Goal: Task Accomplishment & Management: Complete application form

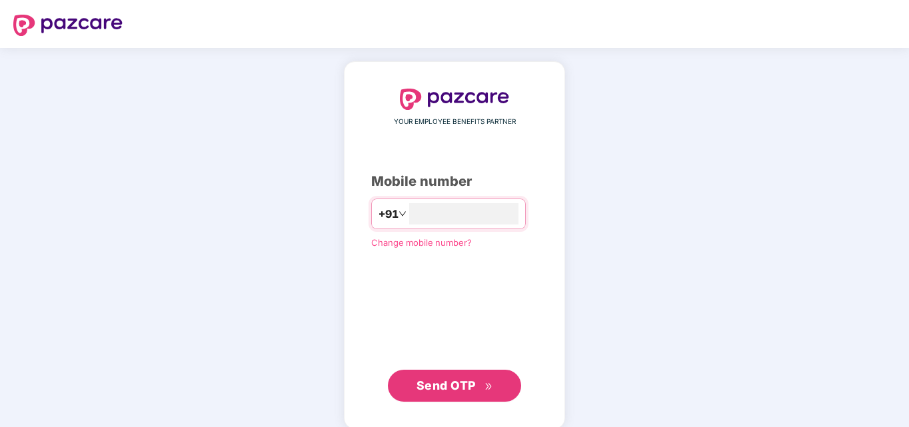
type input "**********"
click at [439, 392] on span "Send OTP" at bounding box center [455, 386] width 77 height 19
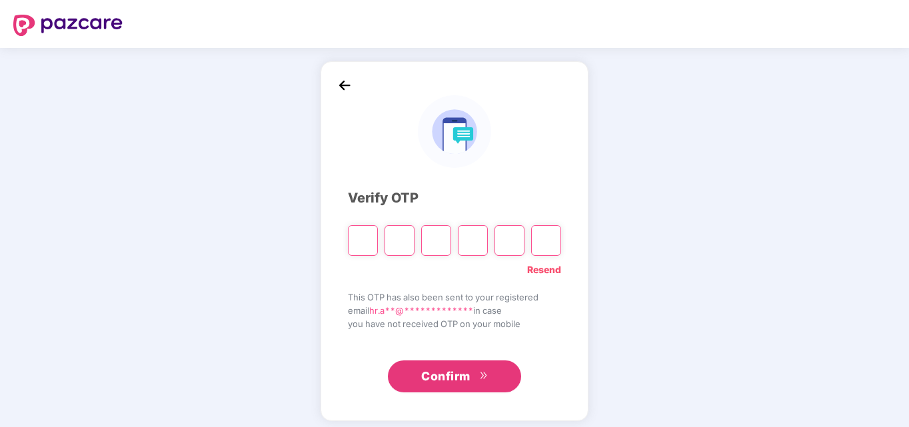
paste input "*"
type input "*"
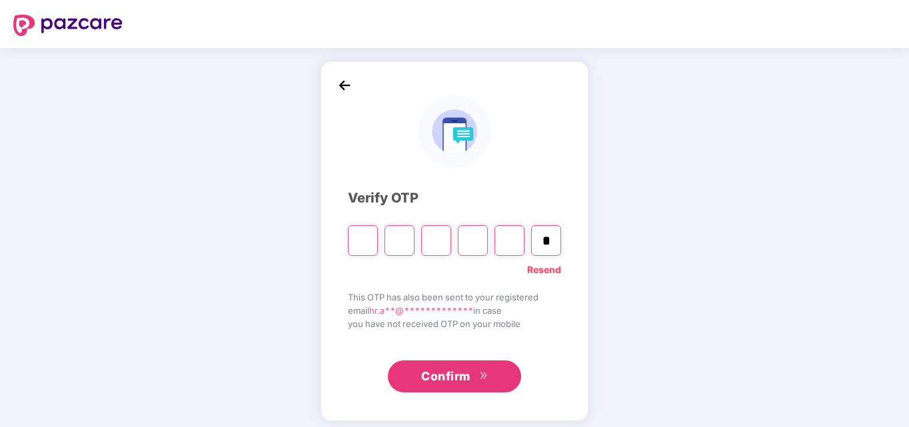
type input "*"
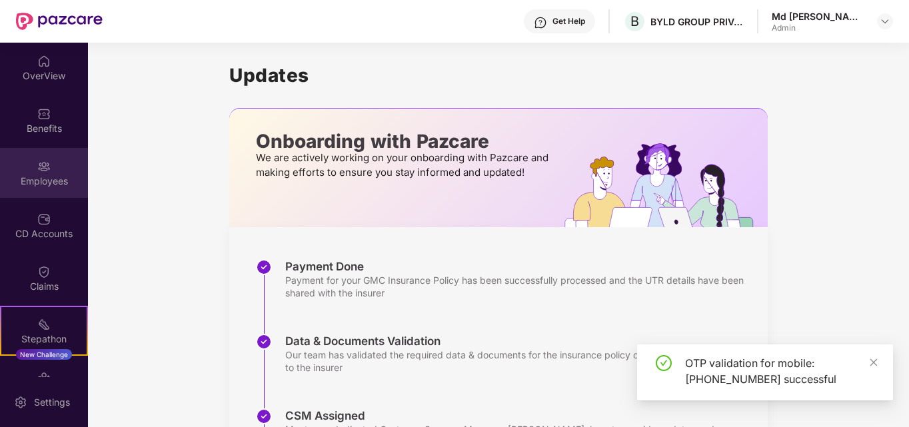
click at [48, 173] on div "Employees" at bounding box center [44, 173] width 88 height 50
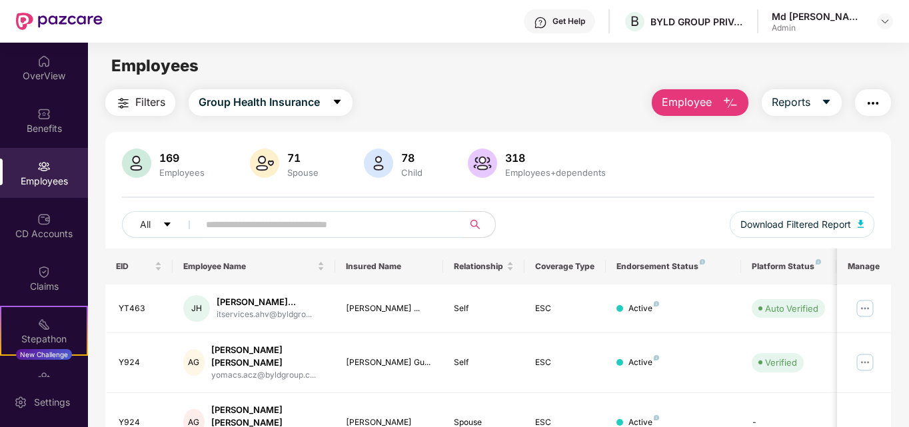
click at [703, 101] on span "Employee" at bounding box center [687, 102] width 50 height 17
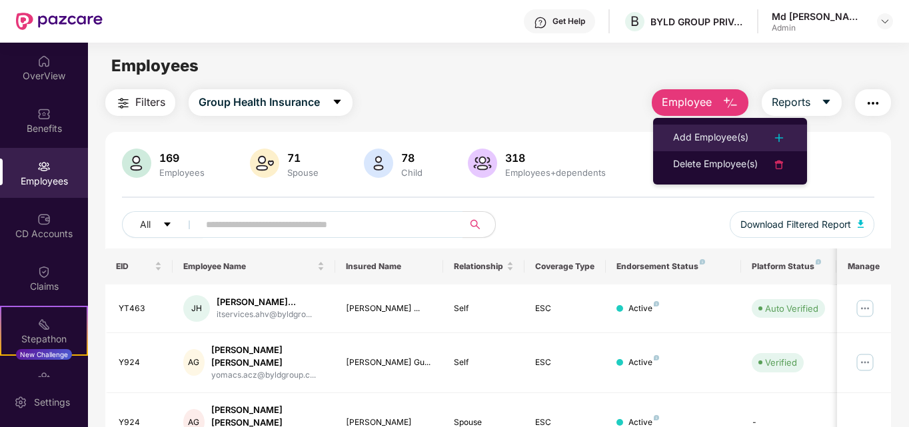
click at [709, 140] on div "Add Employee(s)" at bounding box center [710, 138] width 75 height 16
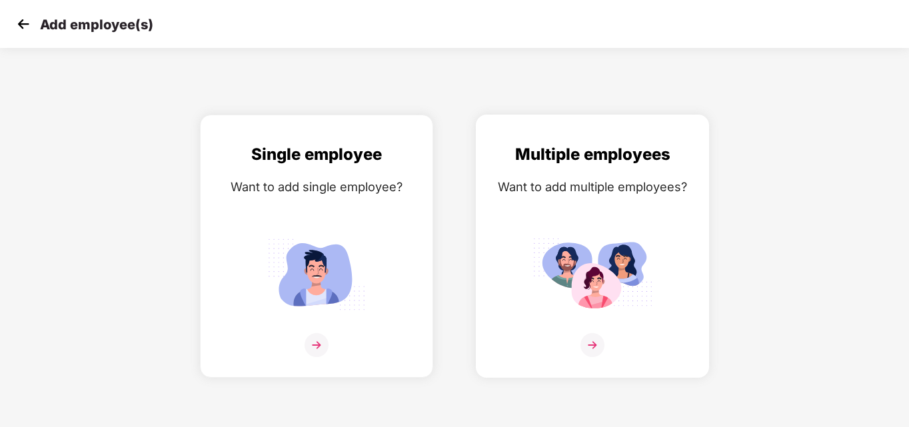
click at [591, 300] on img at bounding box center [593, 274] width 120 height 83
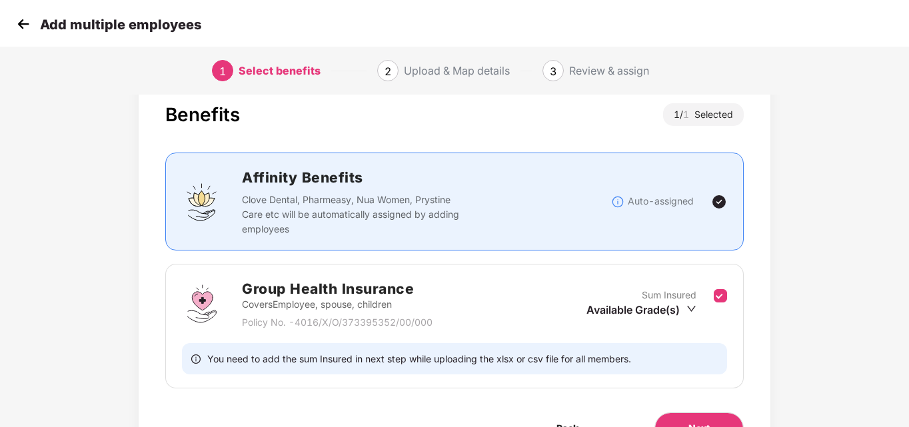
scroll to position [110, 0]
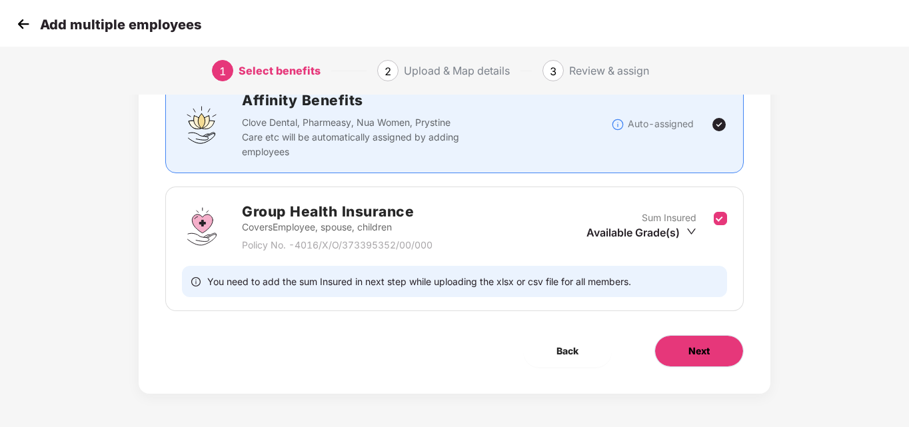
click at [721, 349] on button "Next" at bounding box center [699, 351] width 89 height 32
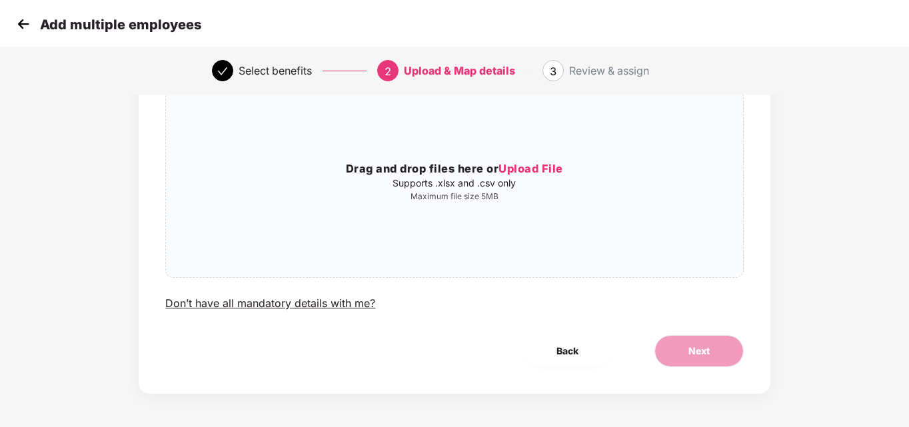
scroll to position [0, 0]
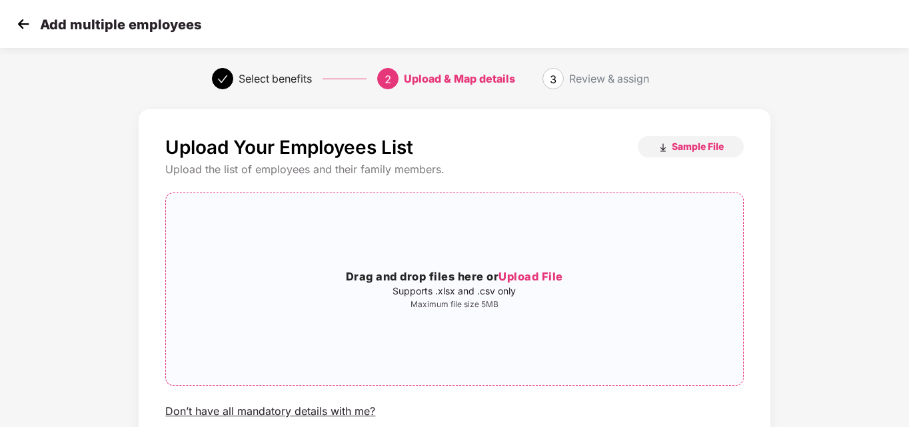
click at [517, 275] on span "Upload File" at bounding box center [531, 276] width 65 height 13
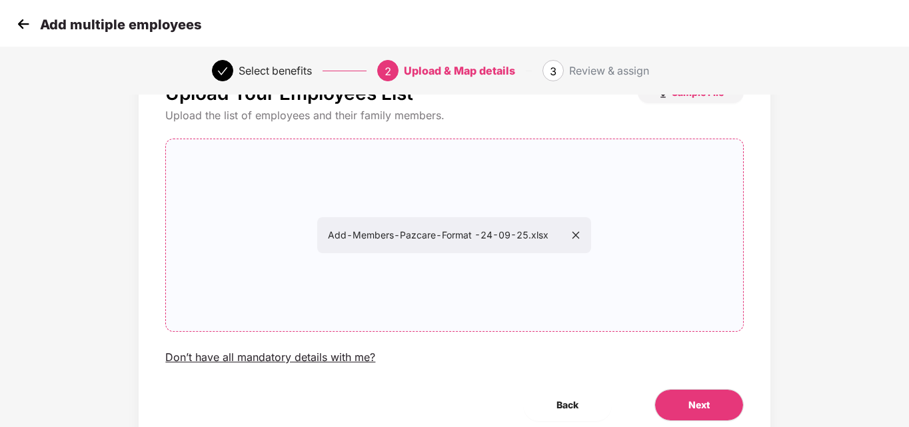
scroll to position [108, 0]
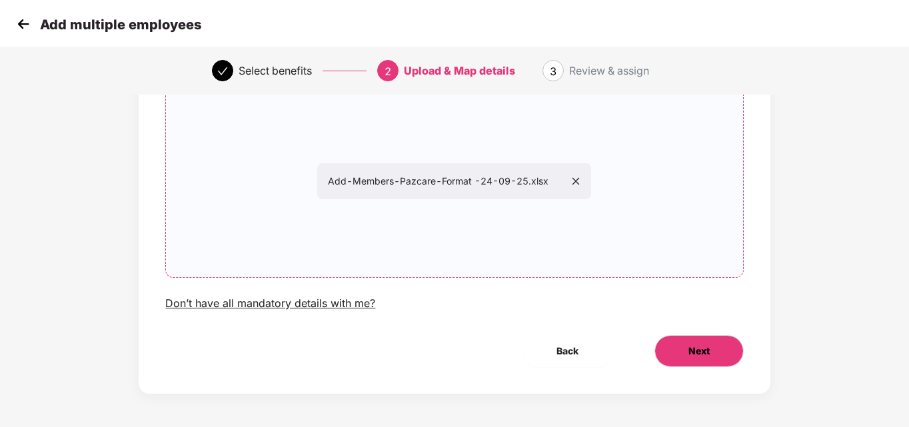
click at [711, 344] on button "Next" at bounding box center [699, 351] width 89 height 32
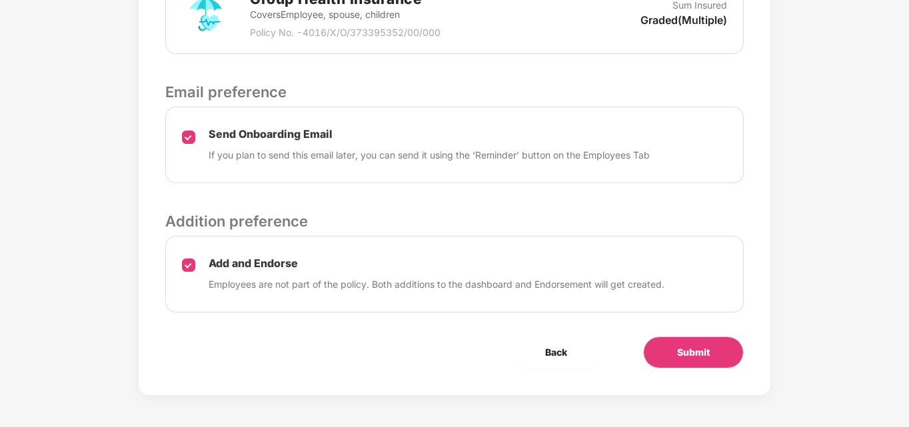
scroll to position [460, 0]
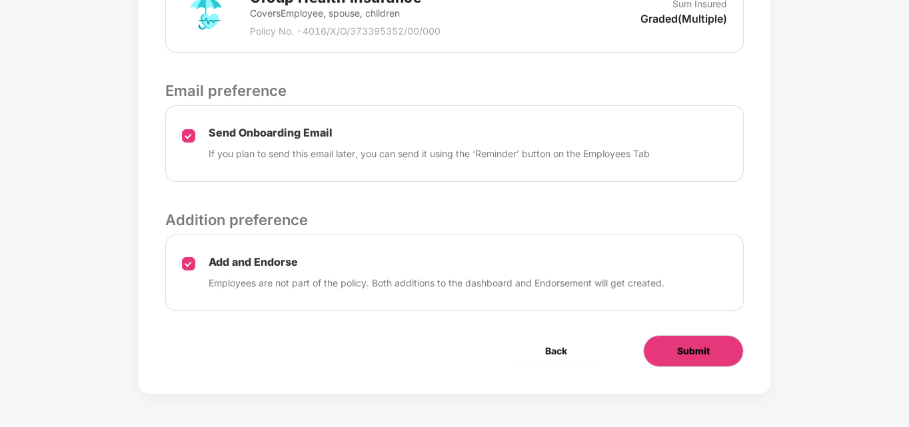
click at [703, 357] on span "Submit" at bounding box center [693, 351] width 33 height 15
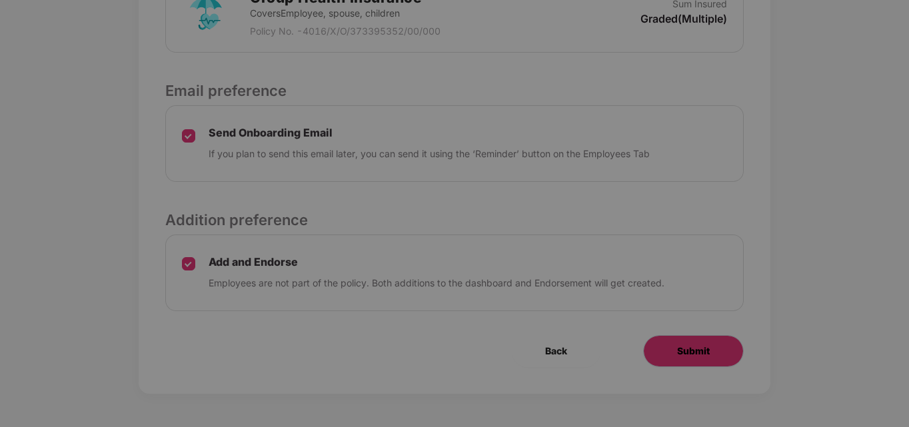
scroll to position [0, 0]
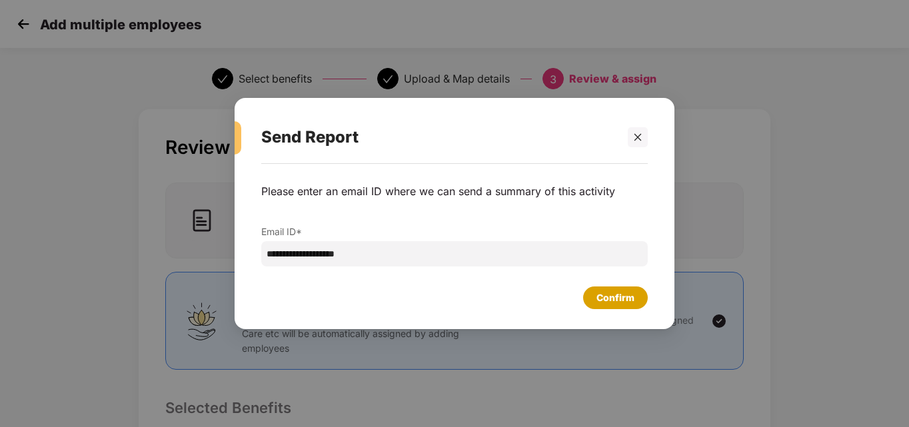
click at [622, 295] on div "Confirm" at bounding box center [616, 298] width 38 height 15
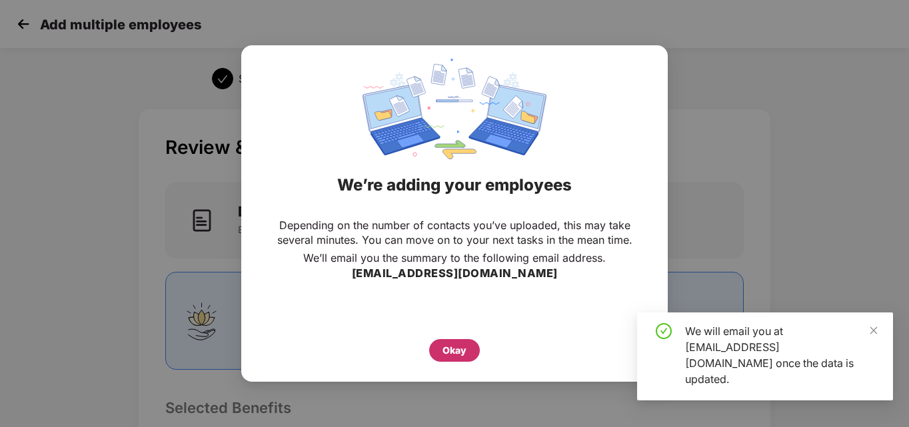
click at [448, 346] on div "Okay" at bounding box center [455, 350] width 24 height 15
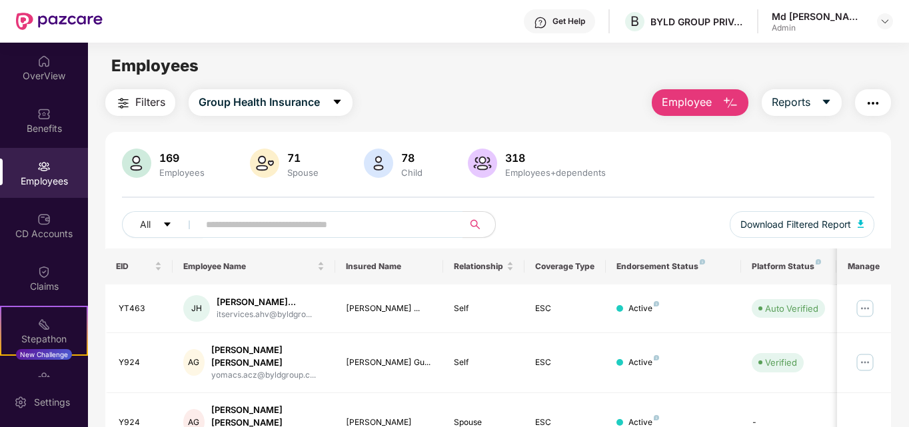
click at [892, 182] on div "169 Employees 71 Spouse 78 Child 318 Employees+dependents All Download Filtered…" at bounding box center [498, 199] width 787 height 100
click at [697, 104] on span "Employee" at bounding box center [687, 102] width 50 height 17
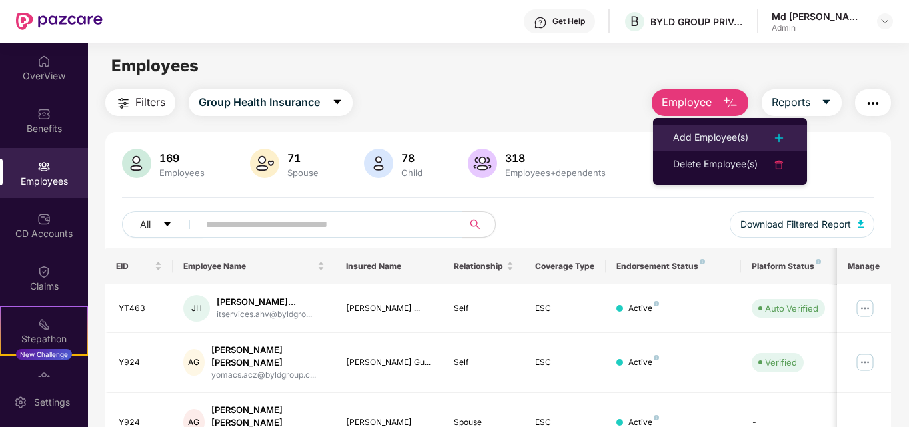
click at [705, 136] on div "Add Employee(s)" at bounding box center [710, 138] width 75 height 16
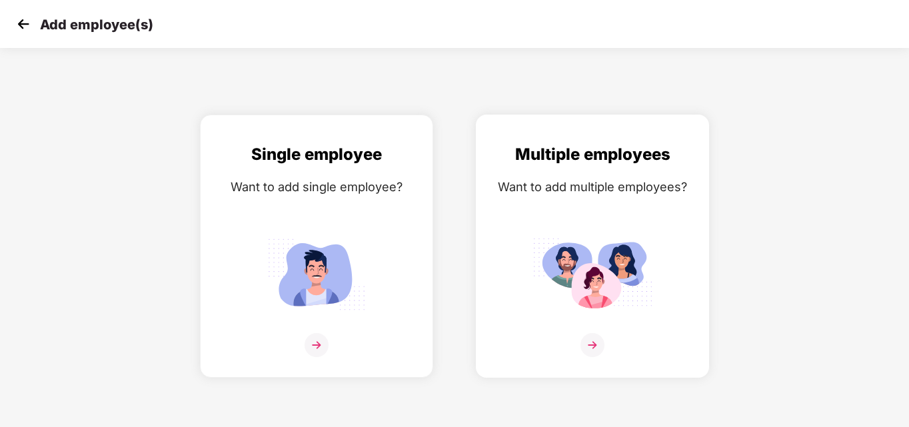
click at [593, 349] on img at bounding box center [593, 345] width 24 height 24
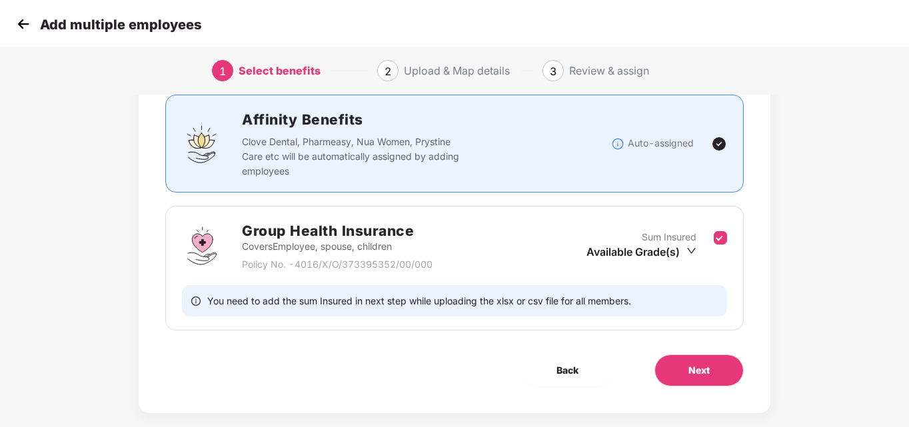
scroll to position [110, 0]
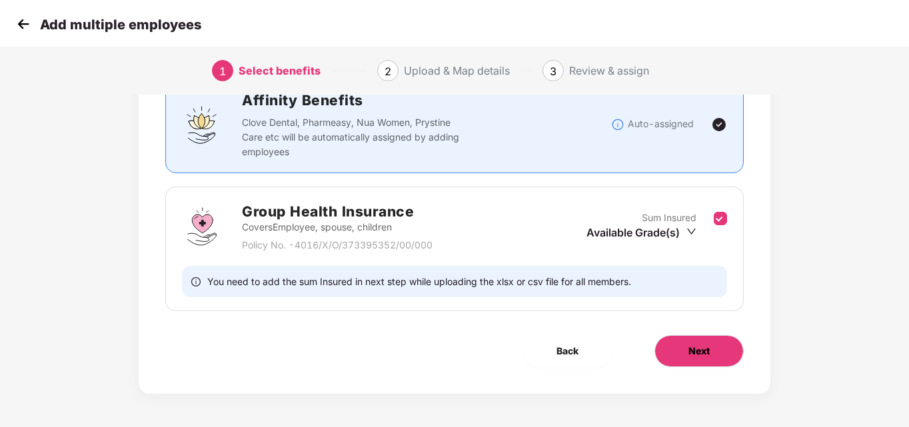
click at [698, 351] on span "Next" at bounding box center [699, 351] width 21 height 15
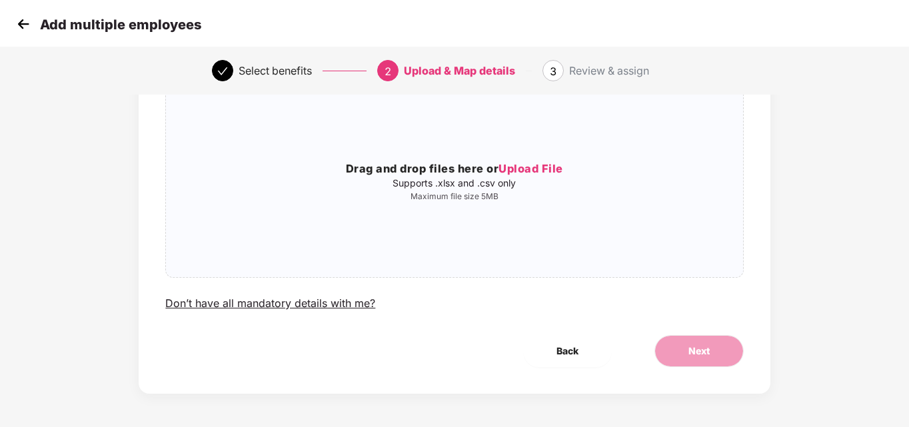
scroll to position [0, 0]
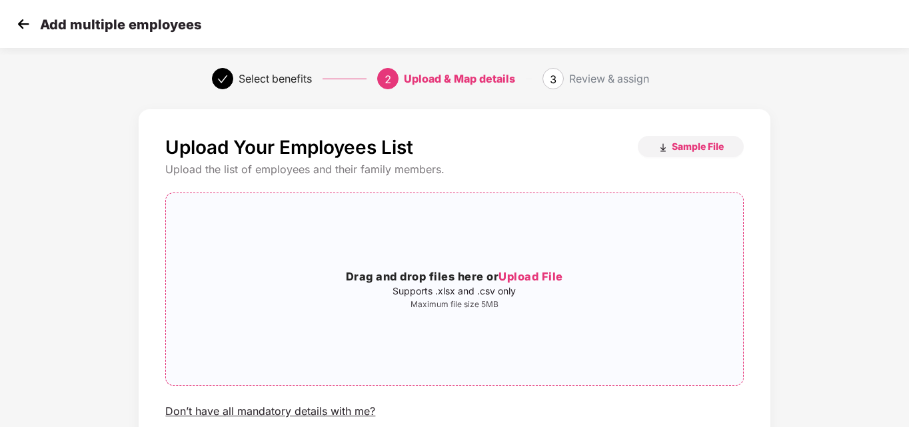
click at [535, 278] on span "Upload File" at bounding box center [531, 276] width 65 height 13
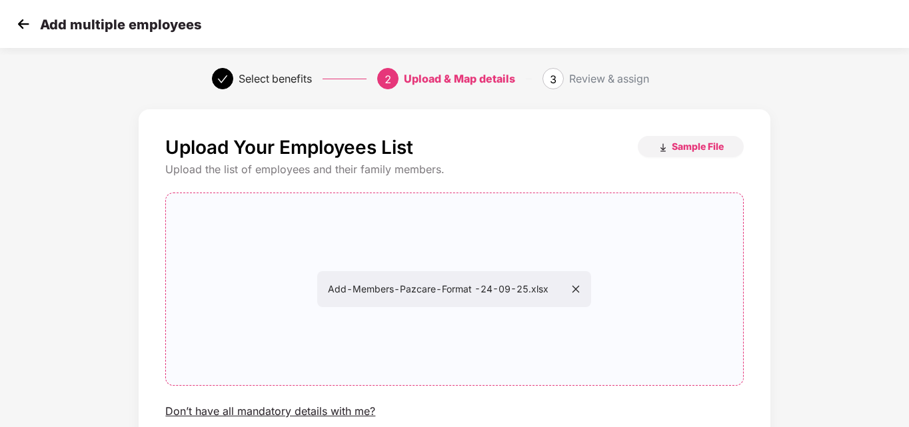
scroll to position [108, 0]
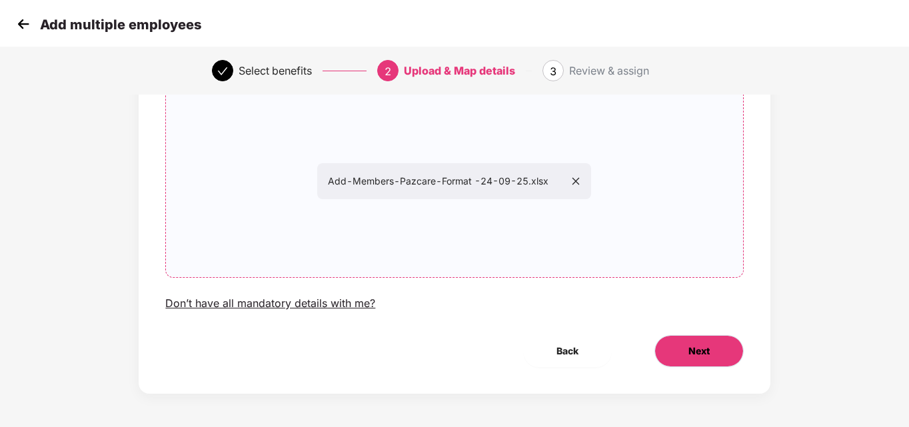
click at [701, 355] on span "Next" at bounding box center [699, 351] width 21 height 15
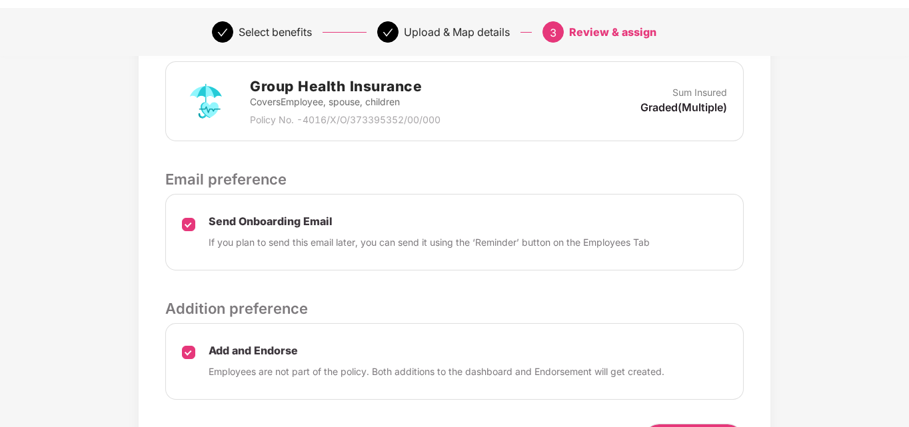
scroll to position [460, 0]
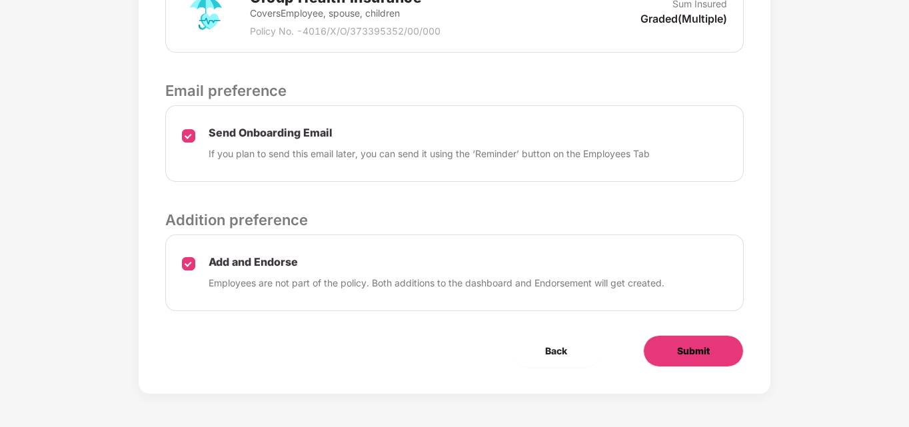
click at [696, 352] on span "Submit" at bounding box center [693, 351] width 33 height 15
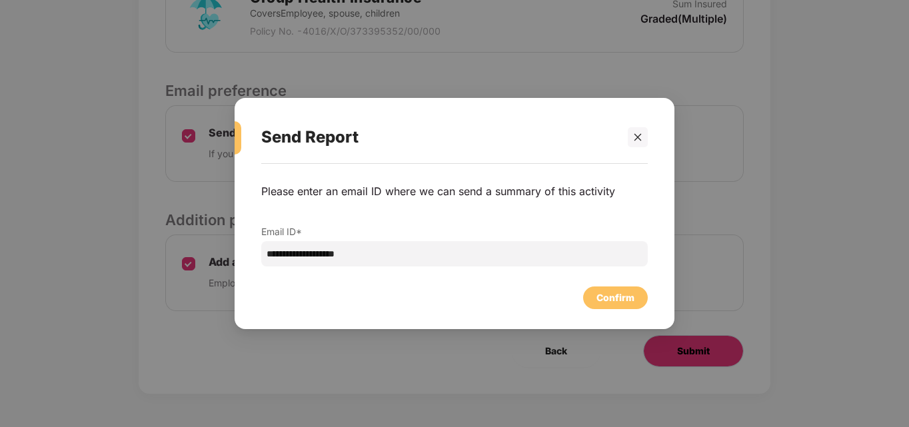
scroll to position [0, 0]
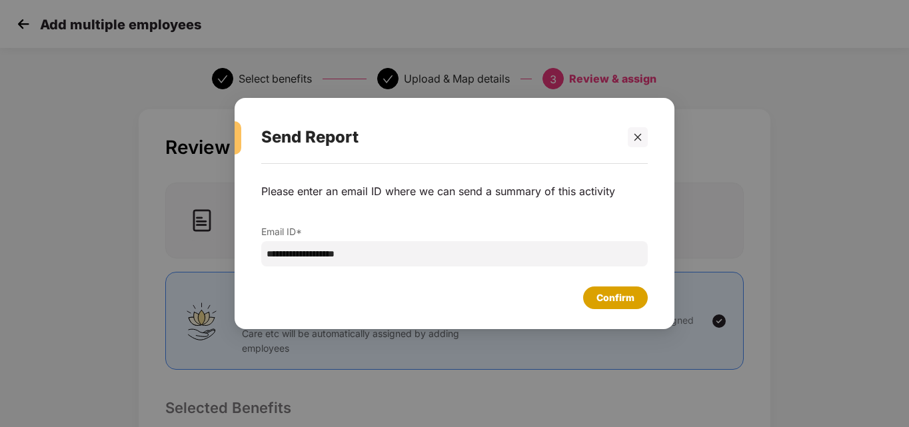
click at [621, 295] on div "Confirm" at bounding box center [616, 298] width 38 height 15
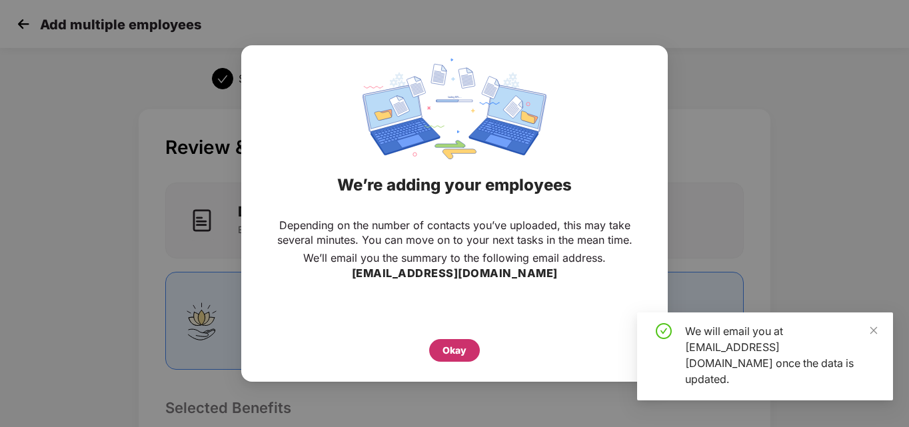
click at [450, 354] on div "Okay" at bounding box center [455, 350] width 24 height 15
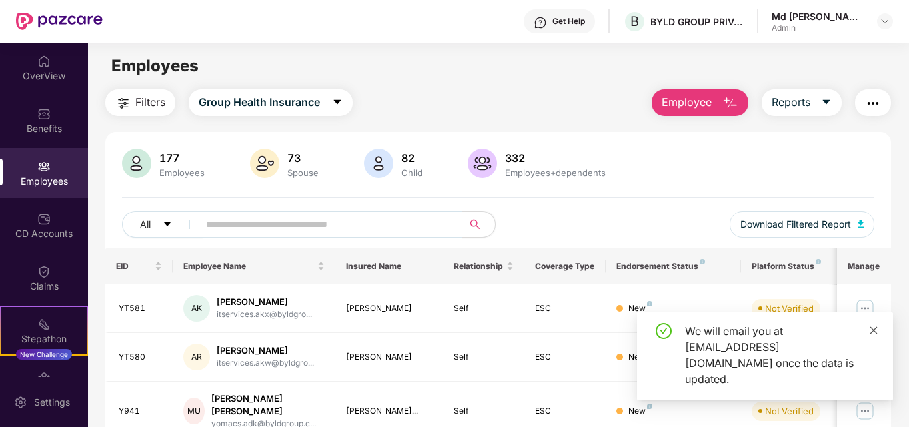
click at [876, 335] on icon "close" at bounding box center [873, 330] width 9 height 9
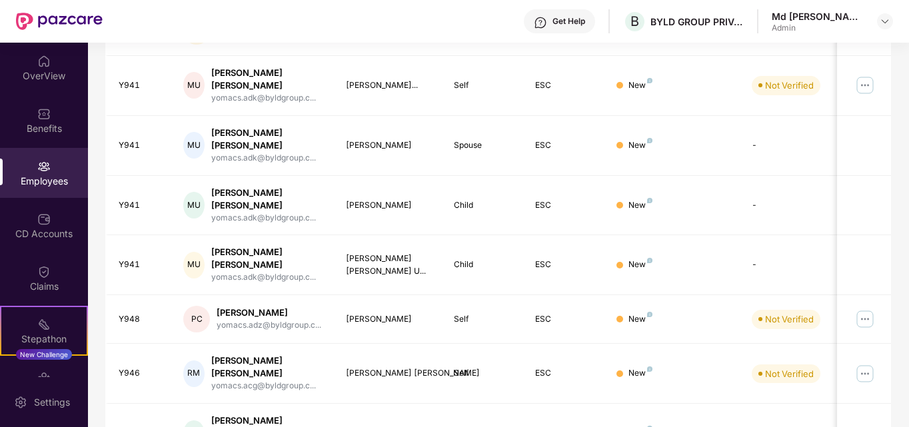
scroll to position [392, 0]
